Goal: Information Seeking & Learning: Learn about a topic

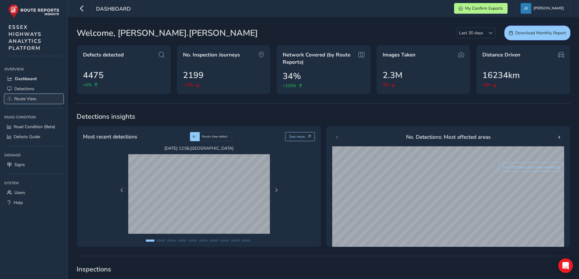
click at [30, 98] on span "Route View" at bounding box center [25, 99] width 22 height 6
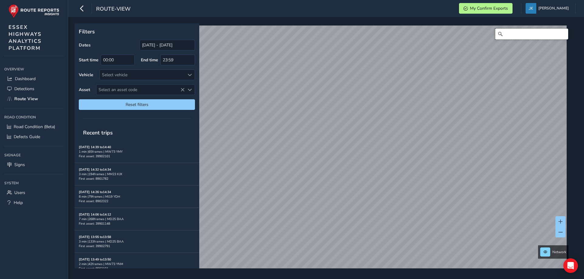
click at [518, 33] on input "Search" at bounding box center [531, 34] width 73 height 11
click at [508, 35] on input "Search" at bounding box center [531, 34] width 73 height 11
paste input "2000319"
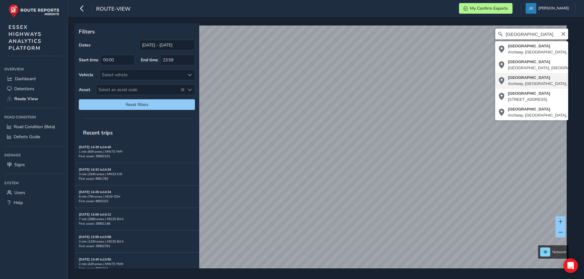
type input "[GEOGRAPHIC_DATA]"
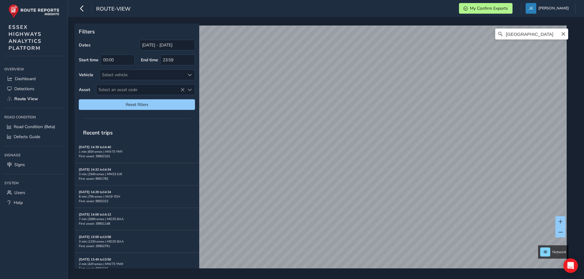
click at [560, 33] on icon "Clear" at bounding box center [562, 34] width 5 height 5
click at [150, 43] on input "[DATE] - [DATE]" at bounding box center [166, 45] width 55 height 11
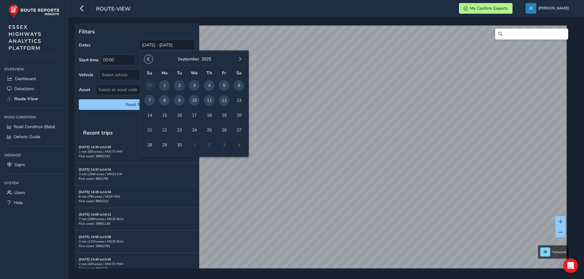
click at [147, 59] on span "button" at bounding box center [148, 59] width 4 height 4
click at [177, 85] on span "1" at bounding box center [179, 85] width 11 height 11
click at [242, 59] on button "button" at bounding box center [240, 59] width 9 height 9
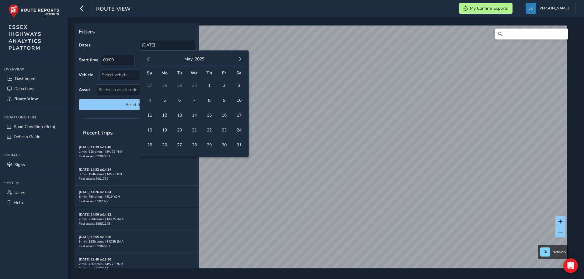
click at [242, 59] on button "button" at bounding box center [240, 59] width 9 height 9
click at [238, 86] on span "1" at bounding box center [238, 85] width 11 height 11
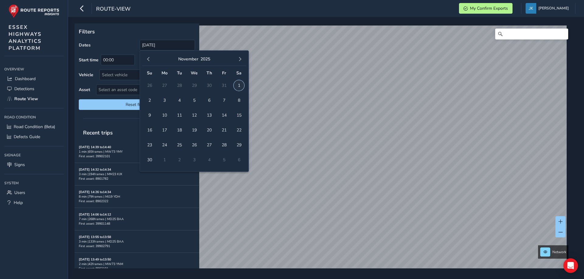
type input "[DATE] - [DATE]"
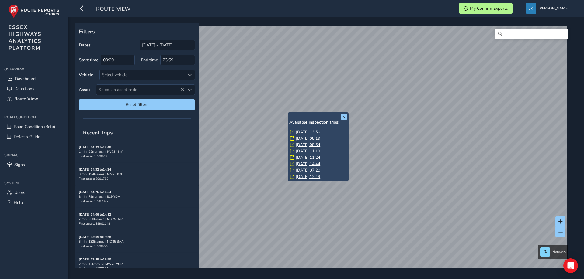
click at [307, 133] on link "[DATE] 13:50" at bounding box center [308, 131] width 24 height 5
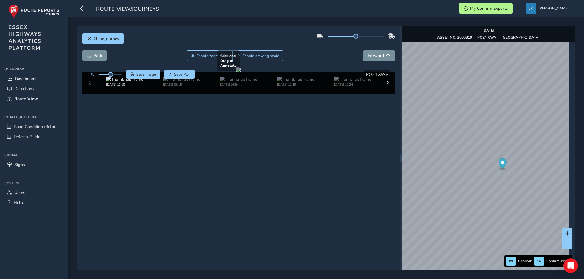
click at [241, 72] on div at bounding box center [238, 69] width 5 height 5
click at [378, 56] on span "Forward" at bounding box center [375, 56] width 16 height 6
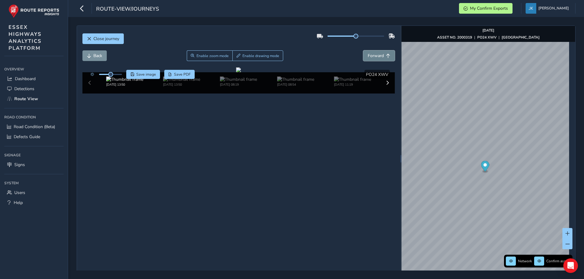
click at [378, 56] on span "Forward" at bounding box center [375, 56] width 16 height 6
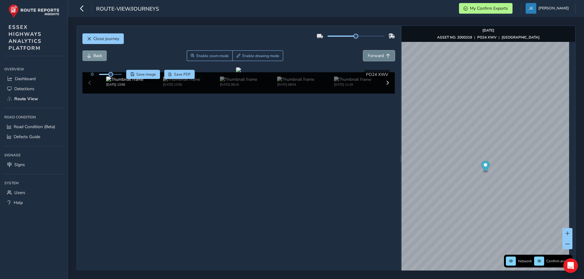
click at [378, 56] on span "Forward" at bounding box center [375, 56] width 16 height 6
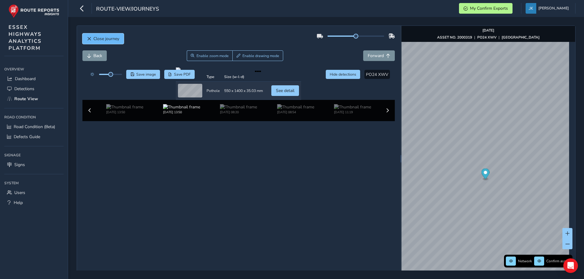
click at [99, 40] on span "Close journey" at bounding box center [106, 39] width 26 height 6
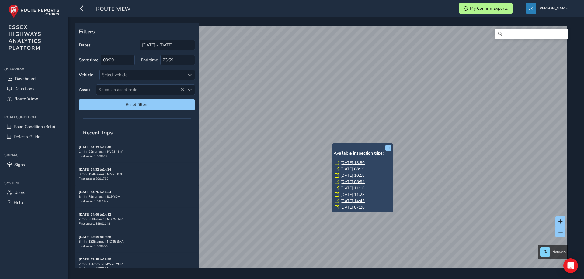
click at [350, 163] on link "[DATE] 13:50" at bounding box center [352, 162] width 24 height 5
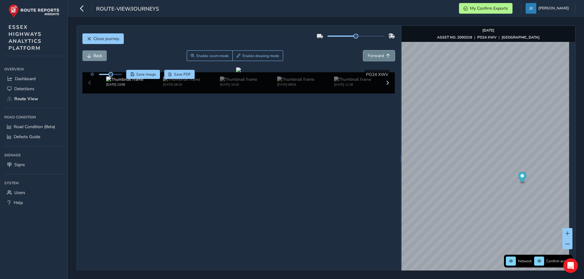
click at [369, 57] on span "Forward" at bounding box center [375, 56] width 16 height 6
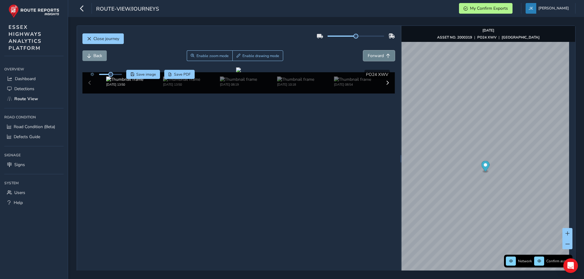
click at [369, 57] on span "Forward" at bounding box center [375, 56] width 16 height 6
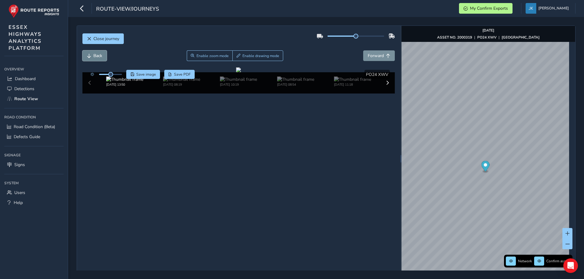
click at [94, 54] on span "Back" at bounding box center [97, 56] width 9 height 6
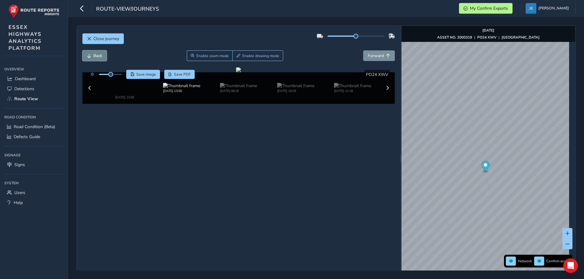
click at [94, 54] on span "Back" at bounding box center [97, 56] width 9 height 6
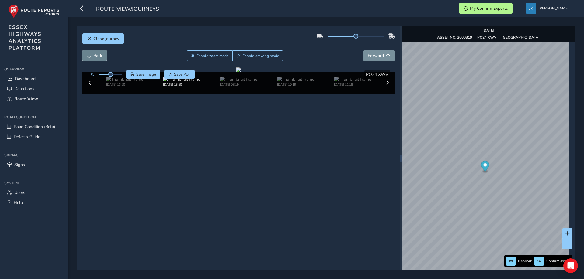
click at [94, 54] on span "Back" at bounding box center [97, 56] width 9 height 6
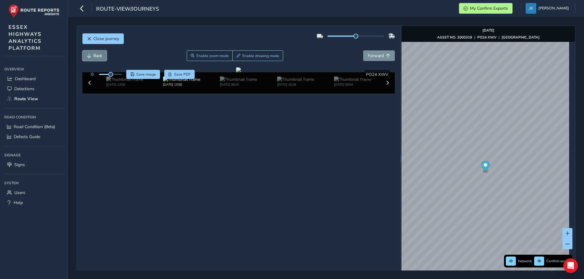
click at [94, 54] on span "Back" at bounding box center [97, 56] width 9 height 6
click at [363, 54] on button "Forward" at bounding box center [379, 55] width 32 height 11
click at [372, 57] on span "Forward" at bounding box center [375, 56] width 16 height 6
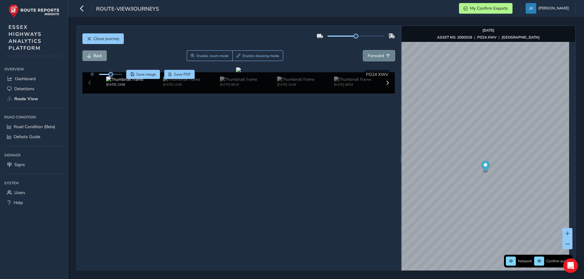
click at [372, 57] on span "Forward" at bounding box center [375, 56] width 16 height 6
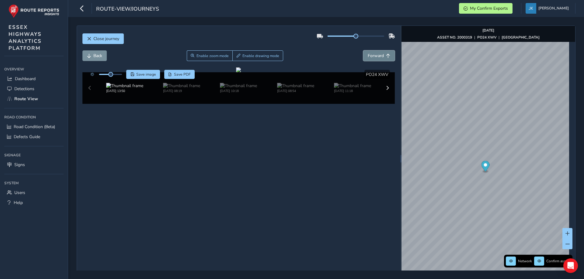
click at [372, 57] on span "Forward" at bounding box center [375, 56] width 16 height 6
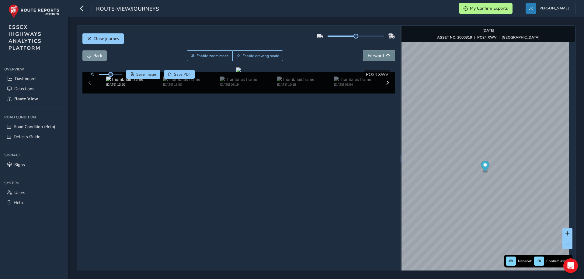
click at [372, 57] on span "Forward" at bounding box center [375, 56] width 16 height 6
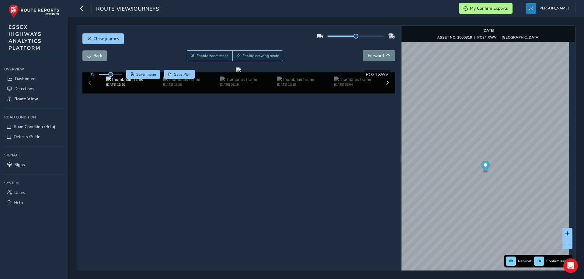
click at [372, 57] on span "Forward" at bounding box center [375, 56] width 16 height 6
click at [373, 57] on span "Forward" at bounding box center [375, 56] width 16 height 6
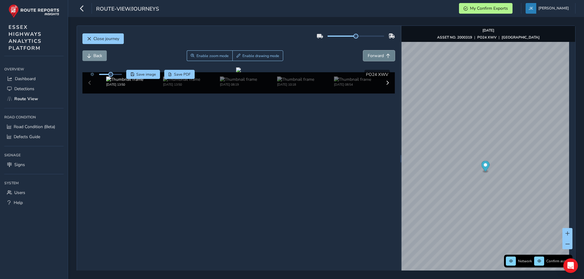
click at [373, 57] on span "Forward" at bounding box center [375, 56] width 16 height 6
click at [96, 56] on span "Back" at bounding box center [97, 56] width 9 height 6
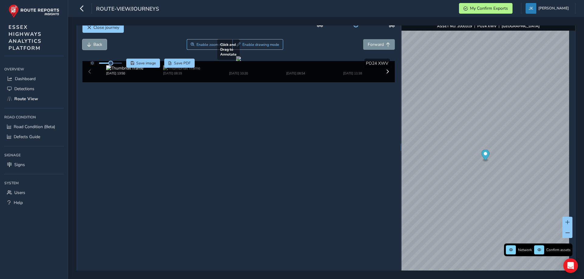
scroll to position [22, 0]
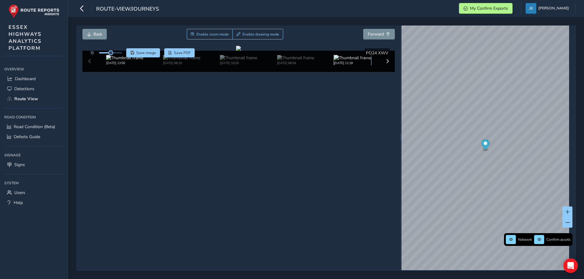
click at [348, 61] on img at bounding box center [352, 58] width 37 height 6
click at [293, 61] on img at bounding box center [295, 58] width 37 height 6
click at [375, 34] on span "Forward" at bounding box center [375, 34] width 16 height 6
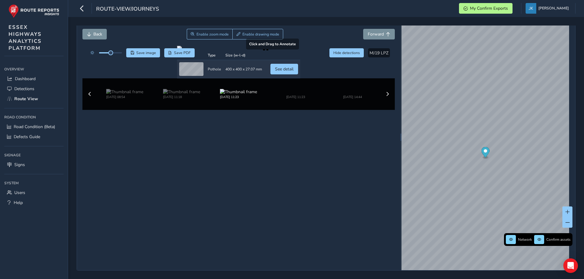
scroll to position [36, 0]
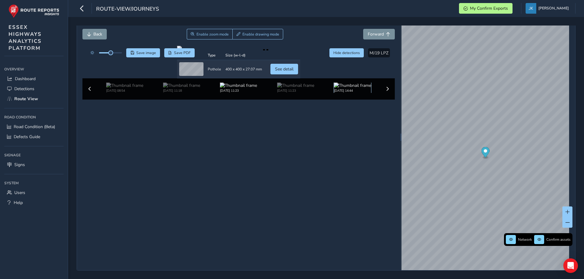
click at [335, 88] on img at bounding box center [352, 86] width 37 height 6
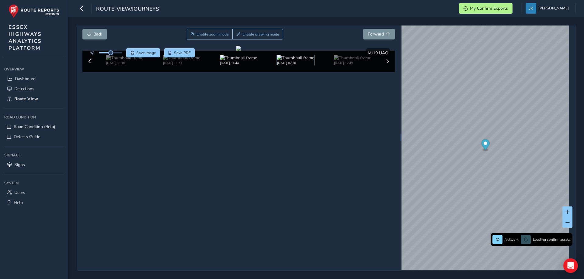
scroll to position [22, 0]
click at [100, 33] on span "Back" at bounding box center [97, 34] width 9 height 6
click at [372, 31] on span "Forward" at bounding box center [375, 34] width 16 height 6
click at [96, 35] on span "Back" at bounding box center [97, 34] width 9 height 6
click at [291, 61] on img at bounding box center [295, 58] width 37 height 6
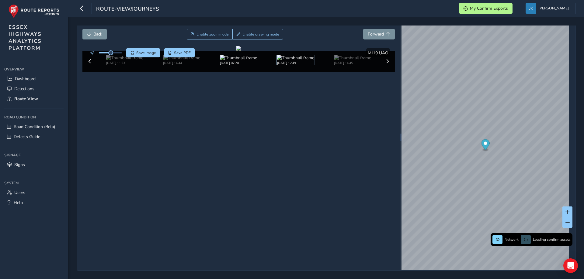
click at [287, 61] on img at bounding box center [295, 58] width 37 height 6
click at [292, 61] on img at bounding box center [295, 58] width 37 height 6
click at [100, 34] on span "Back" at bounding box center [97, 34] width 9 height 6
click at [92, 30] on button "Back" at bounding box center [94, 34] width 24 height 11
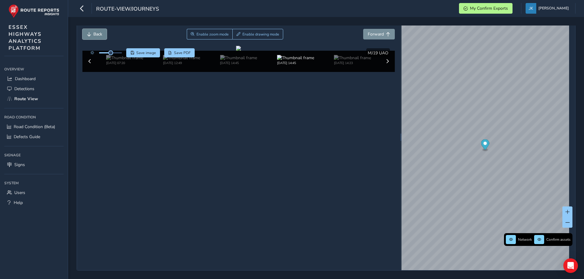
click at [92, 30] on button "Back" at bounding box center [94, 34] width 24 height 11
click at [375, 33] on span "Forward" at bounding box center [375, 34] width 16 height 6
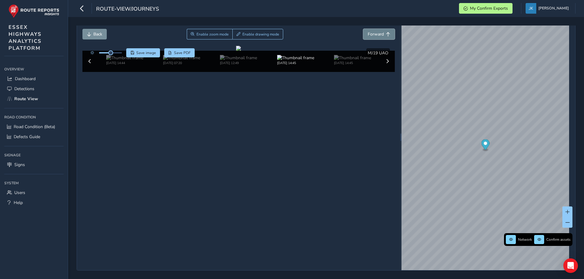
click at [374, 33] on span "Forward" at bounding box center [375, 34] width 16 height 6
click at [233, 61] on img at bounding box center [238, 58] width 37 height 6
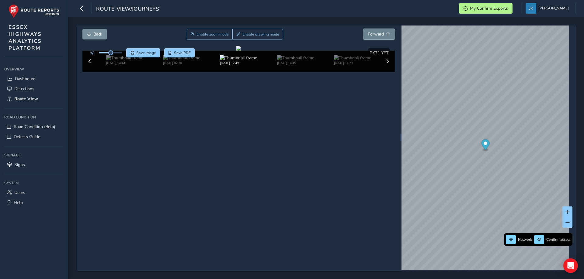
click at [379, 33] on span "Forward" at bounding box center [375, 34] width 16 height 6
click at [370, 33] on span "Forward" at bounding box center [375, 34] width 16 height 6
click at [99, 33] on span "Back" at bounding box center [97, 34] width 9 height 6
click at [288, 61] on img at bounding box center [295, 58] width 37 height 6
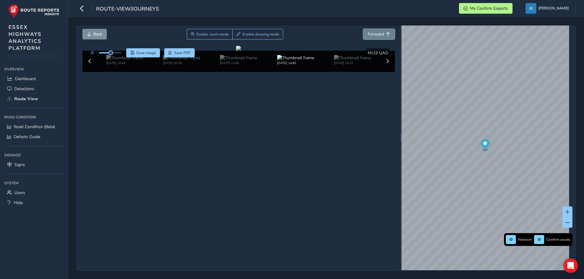
click at [377, 33] on span "Forward" at bounding box center [375, 34] width 16 height 6
click at [99, 34] on span "Back" at bounding box center [97, 34] width 9 height 6
click at [237, 61] on img at bounding box center [238, 58] width 37 height 6
click at [376, 31] on button "Forward" at bounding box center [379, 34] width 32 height 11
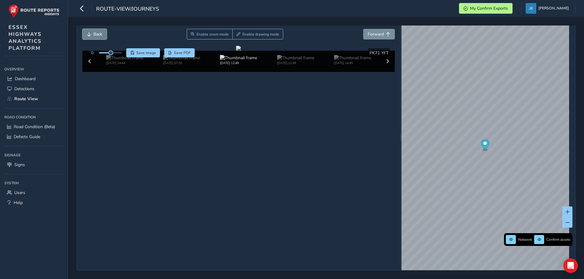
click at [100, 34] on span "Back" at bounding box center [97, 34] width 9 height 6
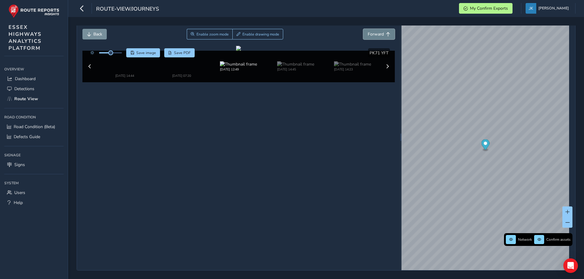
click at [369, 36] on span "Forward" at bounding box center [375, 34] width 16 height 6
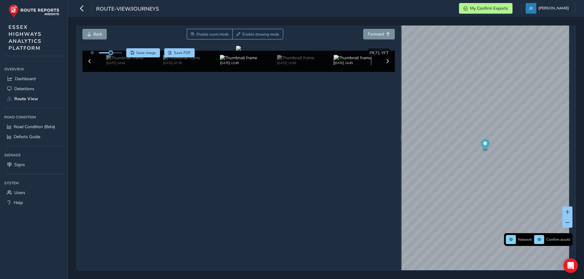
click at [342, 61] on img at bounding box center [352, 58] width 37 height 6
click at [89, 64] on span at bounding box center [90, 61] width 4 height 4
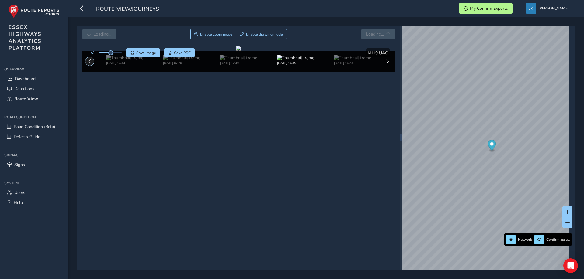
click at [89, 64] on span at bounding box center [90, 61] width 4 height 4
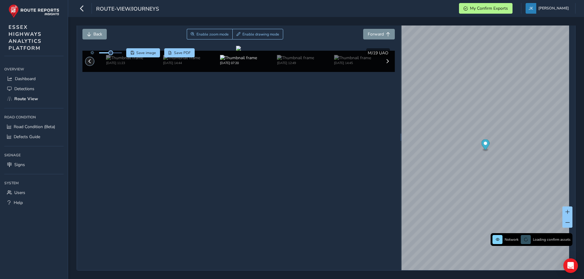
click at [89, 64] on span at bounding box center [90, 61] width 4 height 4
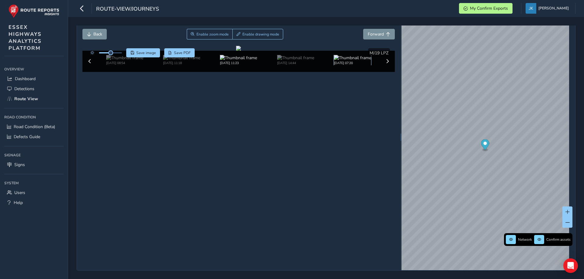
click at [346, 61] on img at bounding box center [352, 58] width 37 height 6
drag, startPoint x: 365, startPoint y: 52, endPoint x: 384, endPoint y: 54, distance: 19.3
click at [384, 54] on span "MJ19 UAO" at bounding box center [377, 53] width 21 height 6
copy span "MJ19 UAO"
click at [175, 61] on img at bounding box center [181, 58] width 37 height 6
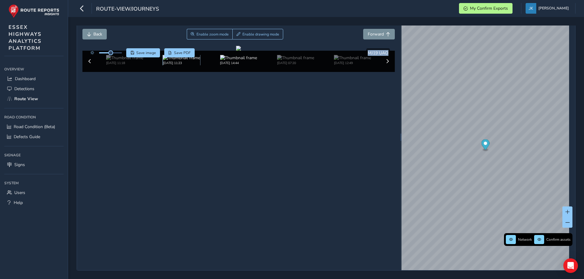
click at [177, 61] on img at bounding box center [181, 58] width 37 height 6
click at [174, 61] on img at bounding box center [181, 58] width 37 height 6
click at [124, 61] on img at bounding box center [124, 58] width 37 height 6
drag, startPoint x: 367, startPoint y: 52, endPoint x: 386, endPoint y: 53, distance: 18.9
click at [386, 53] on div "MT25 BKG" at bounding box center [378, 52] width 24 height 9
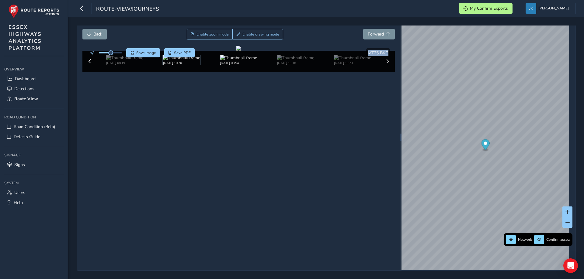
click at [172, 61] on img at bounding box center [181, 58] width 37 height 6
click at [186, 65] on div "[DATE] 08:19" at bounding box center [181, 60] width 37 height 10
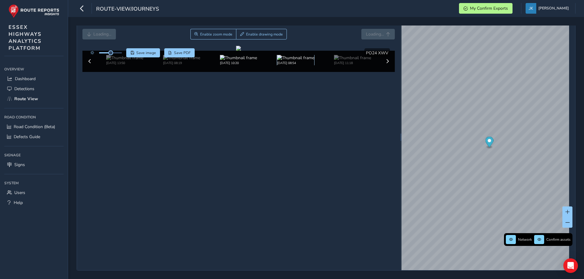
click at [298, 61] on img at bounding box center [295, 58] width 37 height 6
click at [290, 61] on img at bounding box center [295, 58] width 37 height 6
click at [284, 61] on img at bounding box center [295, 58] width 37 height 6
drag, startPoint x: 367, startPoint y: 52, endPoint x: 387, endPoint y: 54, distance: 20.8
click at [387, 54] on div "Save image Save PDF Hide detections MJ19 LPZ" at bounding box center [238, 52] width 312 height 9
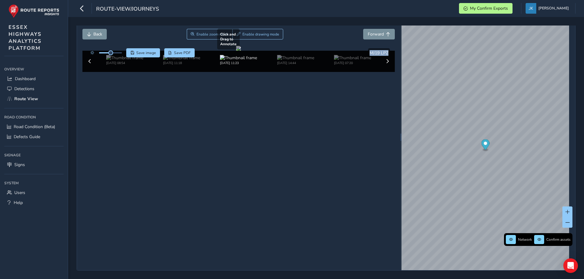
copy span "MJ19 LPZ"
click at [90, 64] on span at bounding box center [90, 61] width 4 height 4
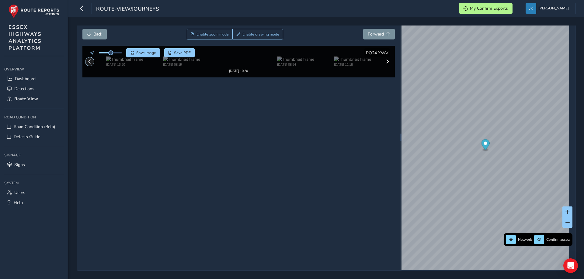
click at [90, 64] on span at bounding box center [90, 61] width 4 height 4
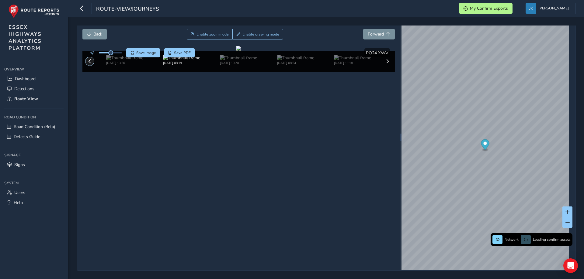
click at [90, 64] on span at bounding box center [90, 61] width 4 height 4
click at [89, 64] on span at bounding box center [90, 61] width 4 height 4
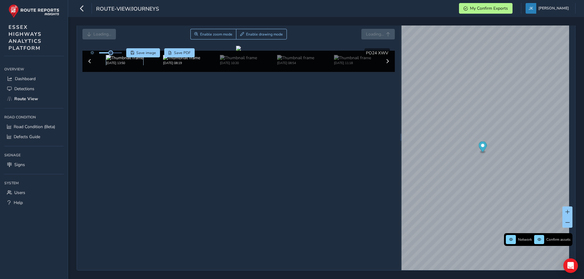
click at [119, 61] on img at bounding box center [124, 58] width 37 height 6
click at [174, 61] on img at bounding box center [181, 58] width 37 height 6
click at [231, 61] on img at bounding box center [238, 58] width 37 height 6
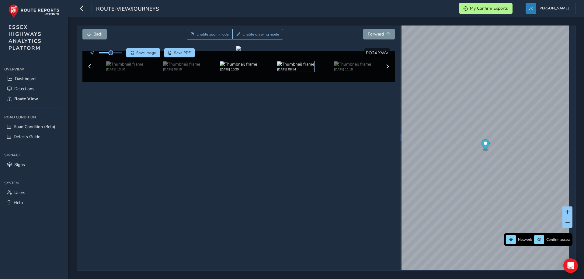
click at [291, 67] on img at bounding box center [295, 64] width 37 height 6
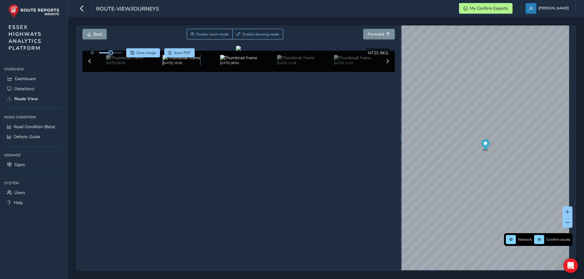
click at [182, 61] on img at bounding box center [181, 58] width 37 height 6
click at [122, 61] on img at bounding box center [124, 58] width 37 height 6
drag, startPoint x: 364, startPoint y: 52, endPoint x: 372, endPoint y: 53, distance: 7.4
click at [372, 53] on span "PO24 XWV" at bounding box center [377, 53] width 22 height 6
drag, startPoint x: 384, startPoint y: 52, endPoint x: 363, endPoint y: 53, distance: 21.6
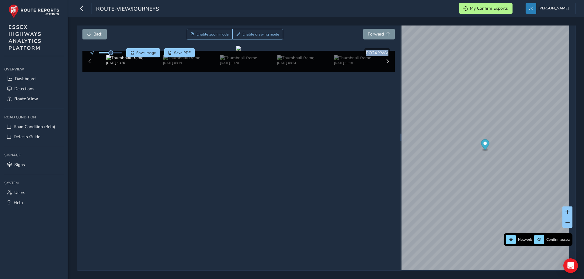
click at [366, 53] on span "PO24 XWV" at bounding box center [377, 53] width 22 height 6
copy span "PO24 XWV"
click at [371, 32] on span "Forward" at bounding box center [375, 34] width 16 height 6
click at [373, 35] on span "Forward" at bounding box center [375, 34] width 16 height 6
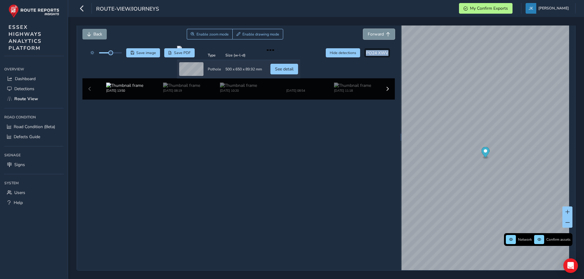
scroll to position [36, 0]
drag, startPoint x: 77, startPoint y: 232, endPoint x: 88, endPoint y: 210, distance: 24.3
click at [88, 210] on div "Close journey Back Enable zoom mode Enable drawing mode Forward Click and Drag …" at bounding box center [238, 137] width 323 height 266
click at [179, 58] on div "Preview" at bounding box center [191, 55] width 24 height 5
click at [89, 100] on div "[DATE] 13:50 [DATE] 08:19 [DATE] 10:20 [DATE] 08:54 [DATE] 11:18 [DATE] 11:23 […" at bounding box center [238, 88] width 312 height 21
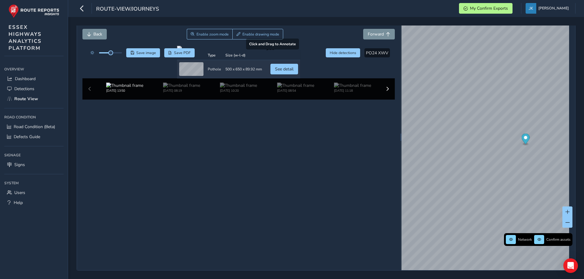
click at [300, 51] on div at bounding box center [238, 48] width 123 height 5
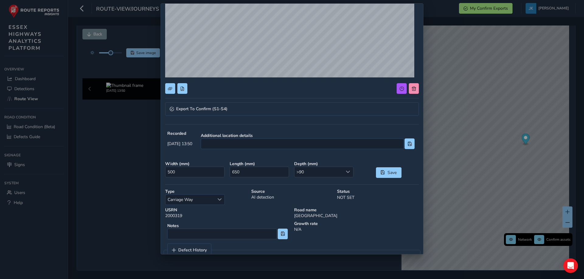
scroll to position [107, 0]
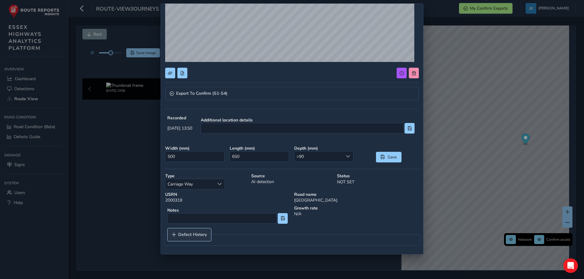
click at [182, 234] on span "Defect History" at bounding box center [192, 235] width 29 height 4
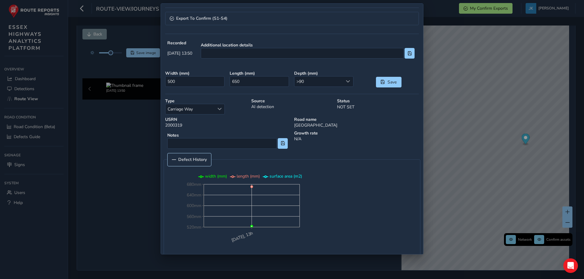
scroll to position [198, 0]
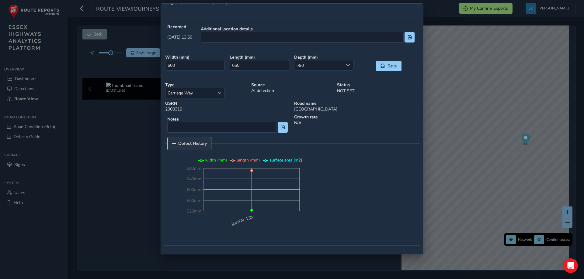
click at [186, 147] on link "Defect History" at bounding box center [188, 143] width 43 height 13
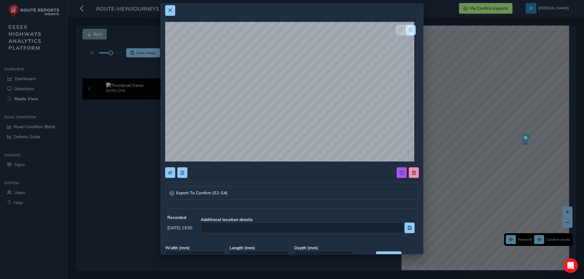
scroll to position [0, 0]
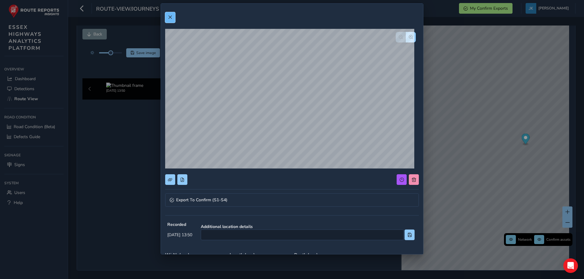
click at [173, 18] on button at bounding box center [170, 17] width 10 height 11
